Goal: Task Accomplishment & Management: Use online tool/utility

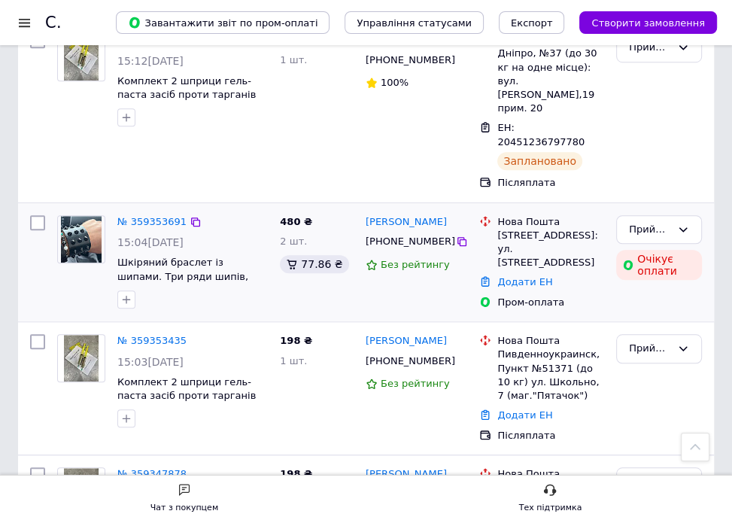
scroll to position [713, 0]
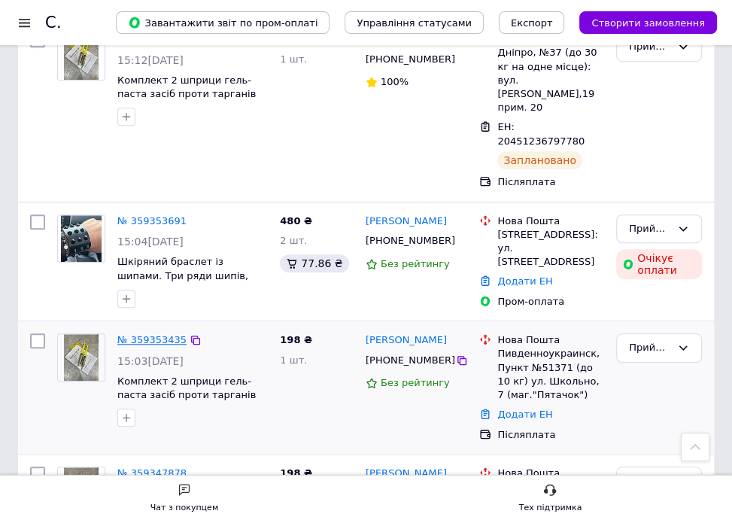
click at [157, 334] on link "№ 359353435" at bounding box center [151, 339] width 69 height 11
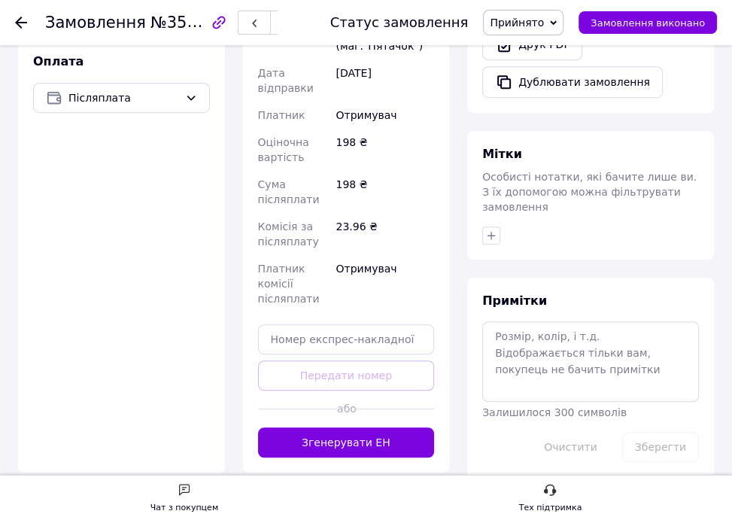
scroll to position [561, 0]
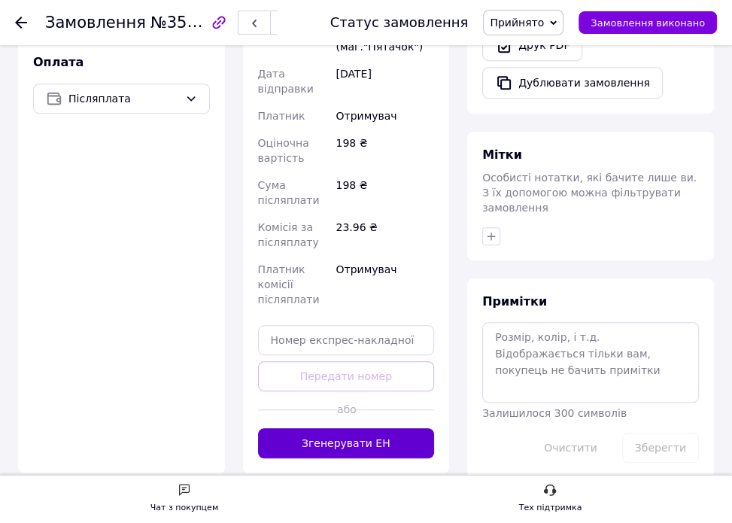
click at [374, 428] on button "Згенерувати ЕН" at bounding box center [346, 443] width 177 height 30
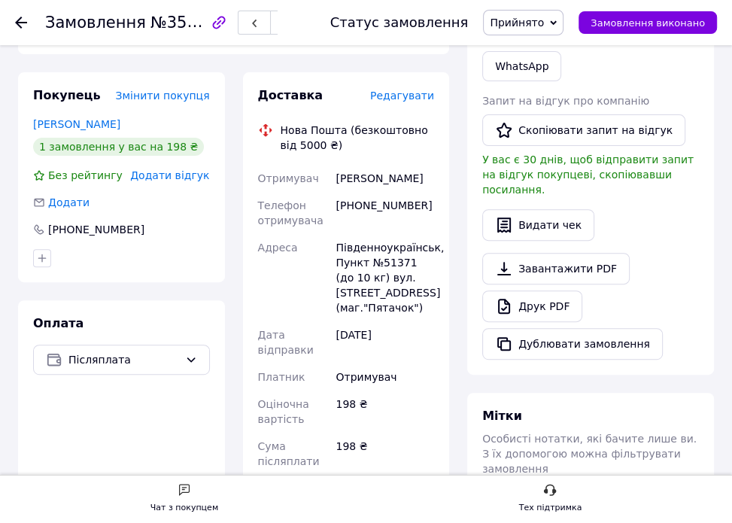
scroll to position [299, 0]
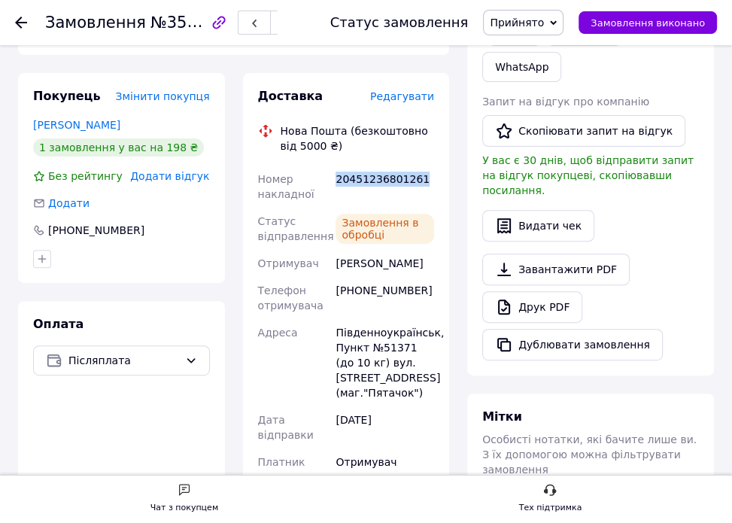
drag, startPoint x: 336, startPoint y: 180, endPoint x: 418, endPoint y: 183, distance: 82.8
click at [418, 183] on div "20451236801261" at bounding box center [385, 187] width 105 height 42
copy div "20451236801261"
click at [291, 24] on icon "button" at bounding box center [286, 23] width 9 height 9
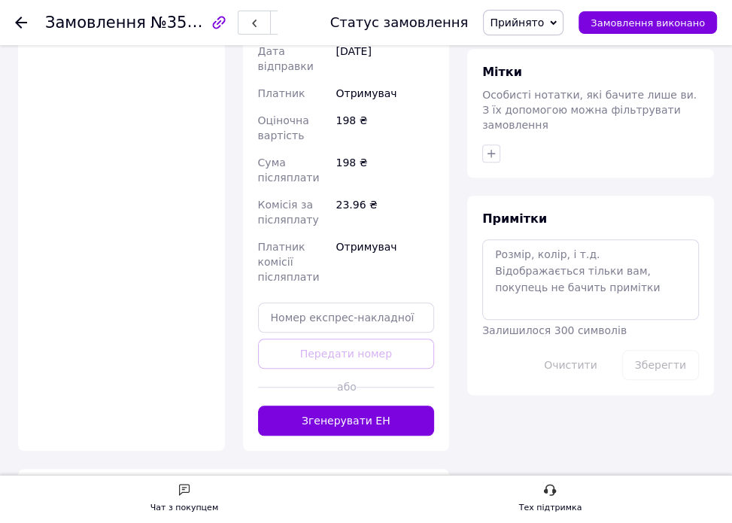
scroll to position [650, 0]
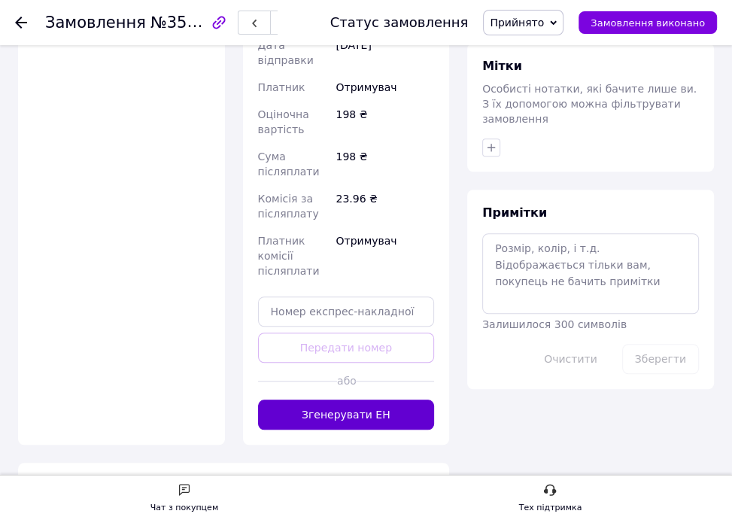
click at [361, 400] on button "Згенерувати ЕН" at bounding box center [346, 415] width 177 height 30
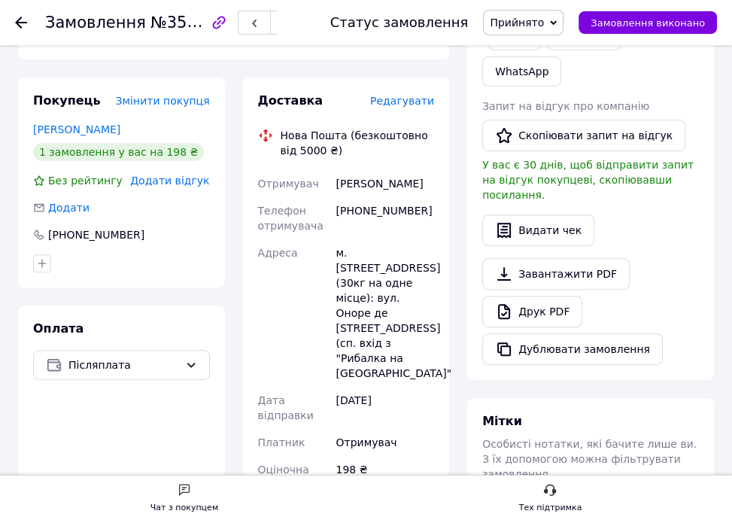
scroll to position [293, 0]
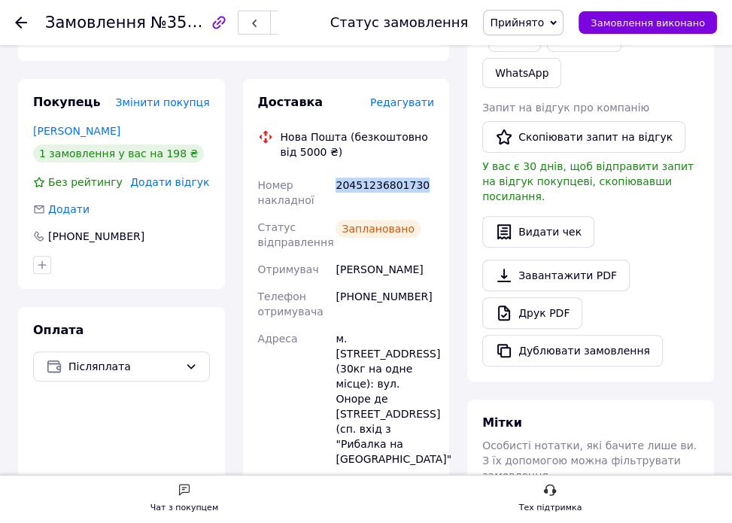
drag, startPoint x: 419, startPoint y: 189, endPoint x: 334, endPoint y: 193, distance: 85.1
click at [334, 193] on div "20451236801730" at bounding box center [385, 193] width 105 height 42
copy div "20451236801730"
click at [17, 23] on use at bounding box center [21, 23] width 12 height 12
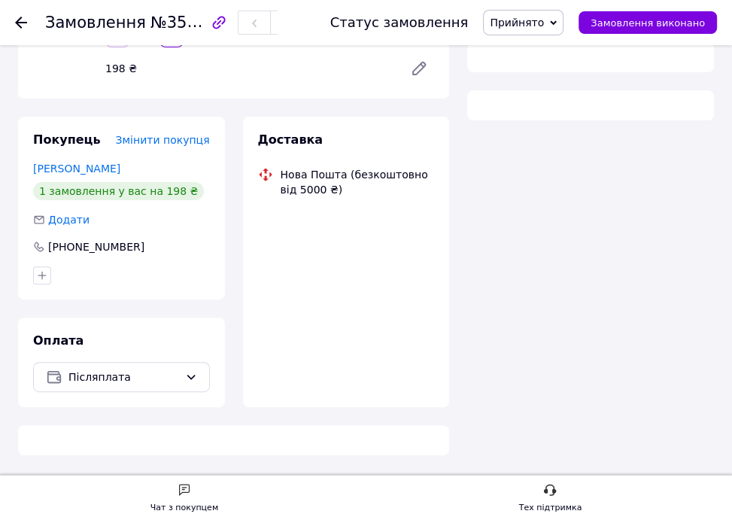
scroll to position [293, 0]
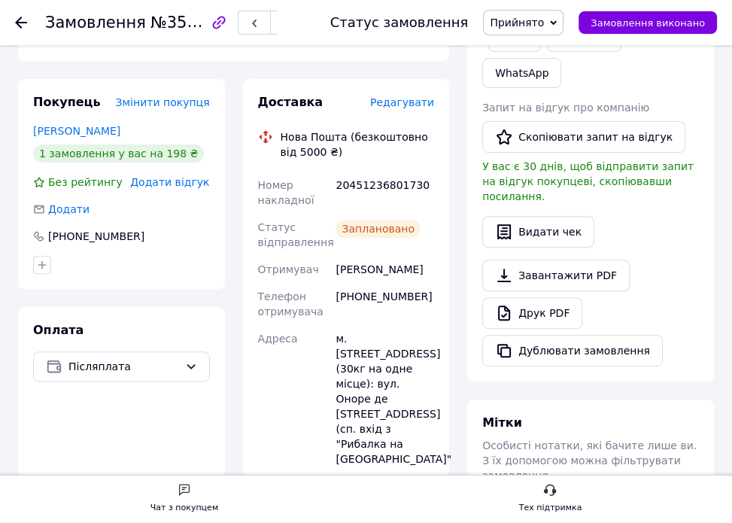
click at [18, 23] on use at bounding box center [21, 23] width 12 height 12
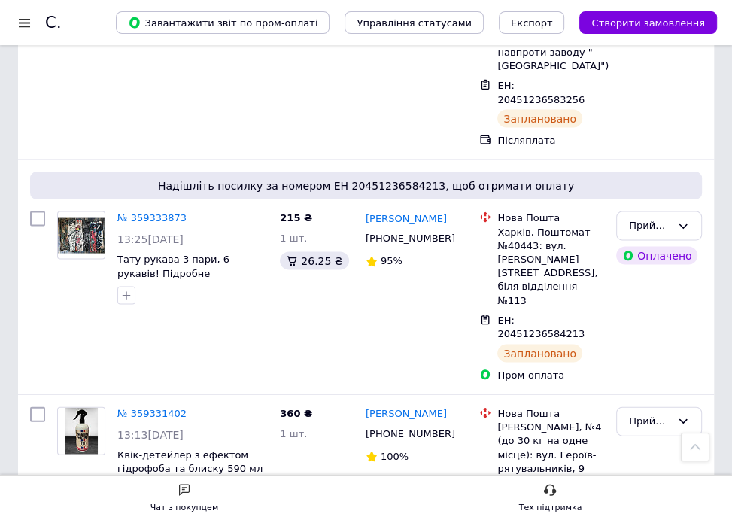
scroll to position [1898, 0]
